Goal: Task Accomplishment & Management: Complete application form

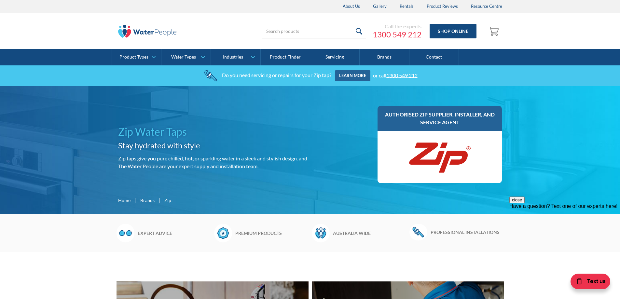
click at [360, 77] on link "Learn more" at bounding box center [352, 75] width 35 height 11
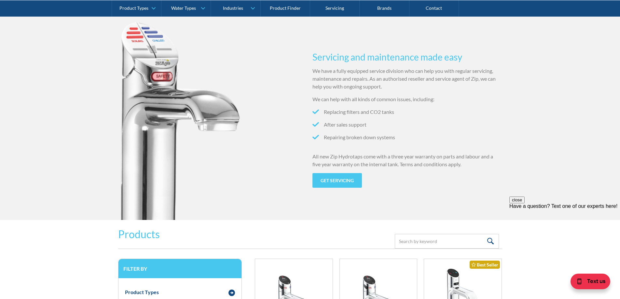
scroll to position [643, 0]
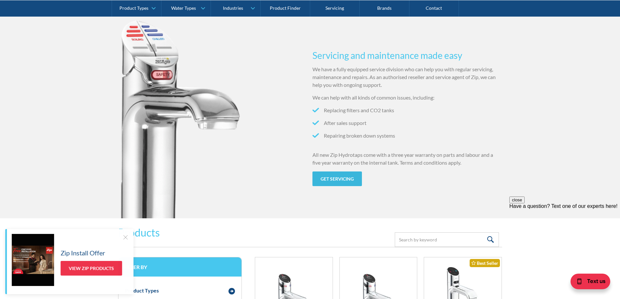
click at [325, 180] on link "Get servicing" at bounding box center [337, 179] width 49 height 15
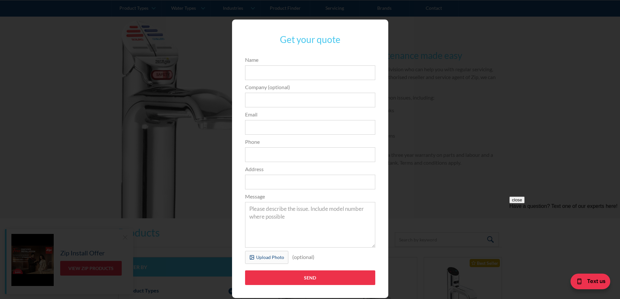
click at [200, 88] on div "Get your quote Name Company (optional) Email Phone Address Message Upload Photo…" at bounding box center [310, 159] width 594 height 292
click at [253, 77] on input "Name" at bounding box center [310, 72] width 130 height 15
click at [245, 271] on input "Send" at bounding box center [310, 278] width 130 height 15
type input "[PERSON_NAME]"
click at [432, 213] on div "Get your quote Name [PERSON_NAME] Company (optional) Email Phone Address Messag…" at bounding box center [310, 159] width 594 height 292
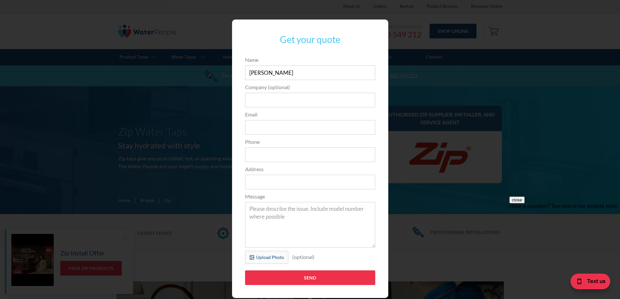
click at [401, 92] on div "Get your quote Name [PERSON_NAME] Company (optional) Email Phone Address Messag…" at bounding box center [310, 159] width 594 height 292
click at [182, 51] on div "Get your quote Name [PERSON_NAME] Company (optional) Email Phone Address Messag…" at bounding box center [310, 159] width 594 height 292
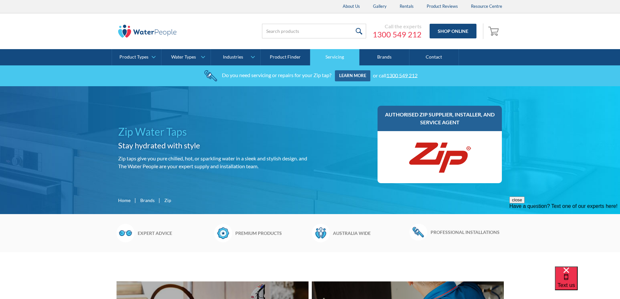
click at [333, 55] on link "Servicing" at bounding box center [334, 57] width 49 height 16
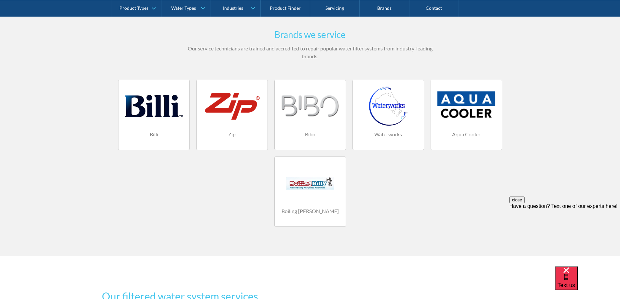
scroll to position [423, 0]
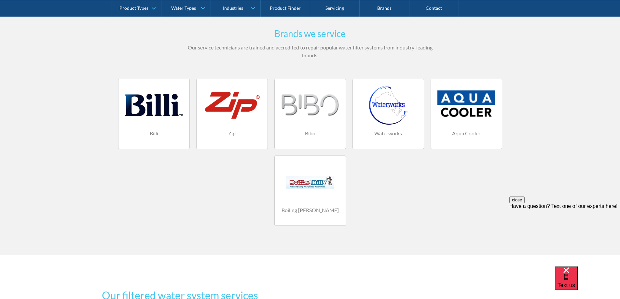
click at [213, 111] on div at bounding box center [232, 105] width 58 height 39
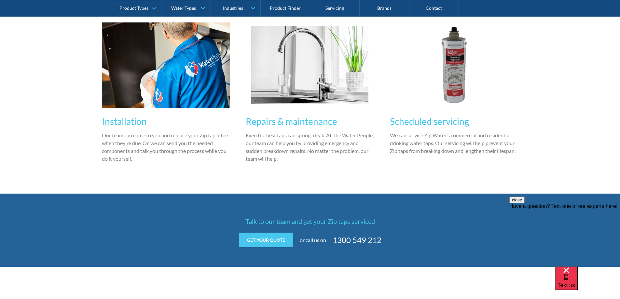
scroll to position [521, 0]
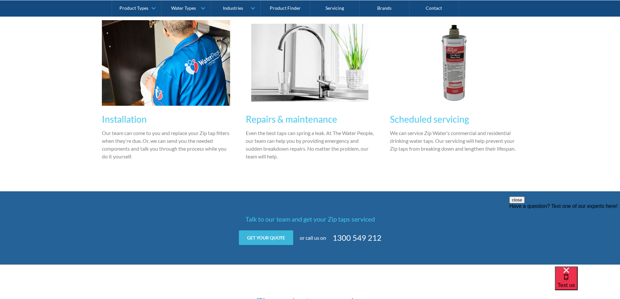
click at [259, 235] on link "Get your quote" at bounding box center [266, 237] width 54 height 15
